Goal: Task Accomplishment & Management: Use online tool/utility

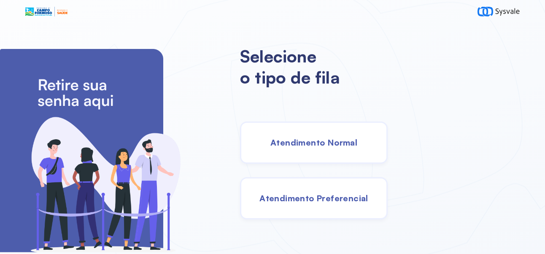
click at [511, 254] on div "Selecione o tipo de fila Atendimento Normal Atendimento Preferencial" at bounding box center [392, 139] width 305 height 229
click at [362, 208] on div "Atendimento Preferencial" at bounding box center [314, 198] width 148 height 42
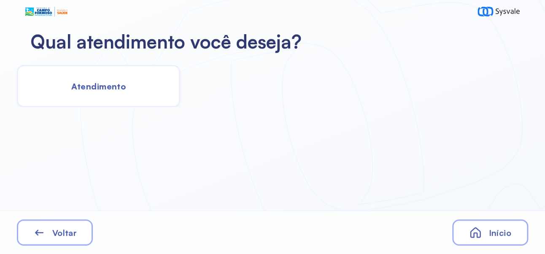
click at [29, 246] on div "Voltar" at bounding box center [55, 232] width 76 height 26
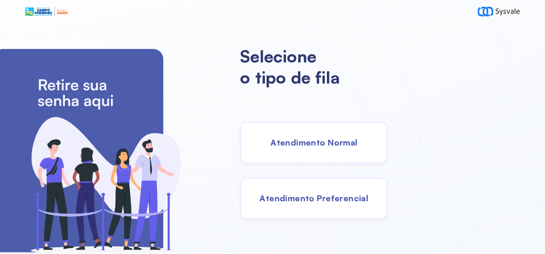
click at [362, 214] on div "Atendimento Preferencial" at bounding box center [314, 198] width 148 height 42
